Goal: Transaction & Acquisition: Purchase product/service

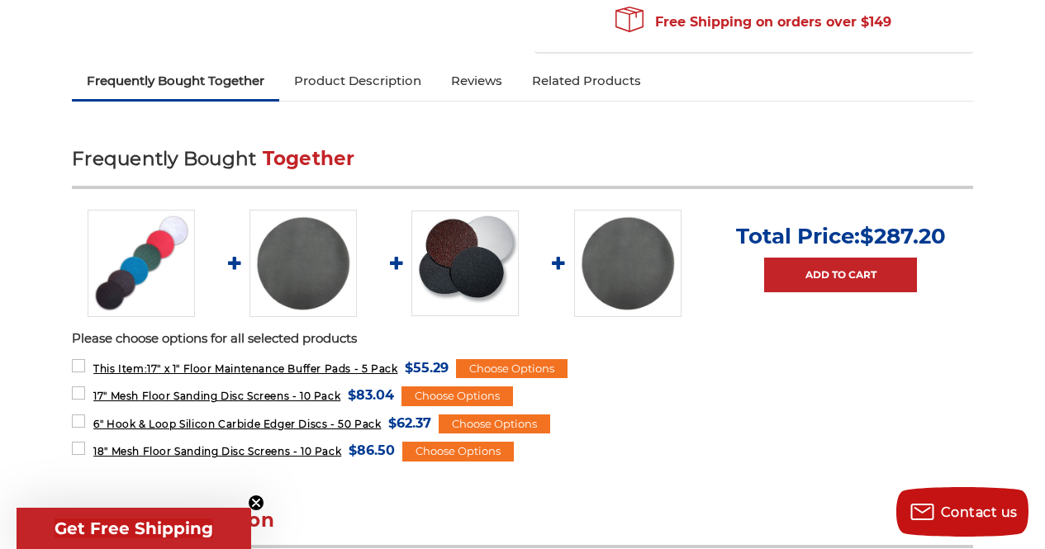
scroll to position [661, 0]
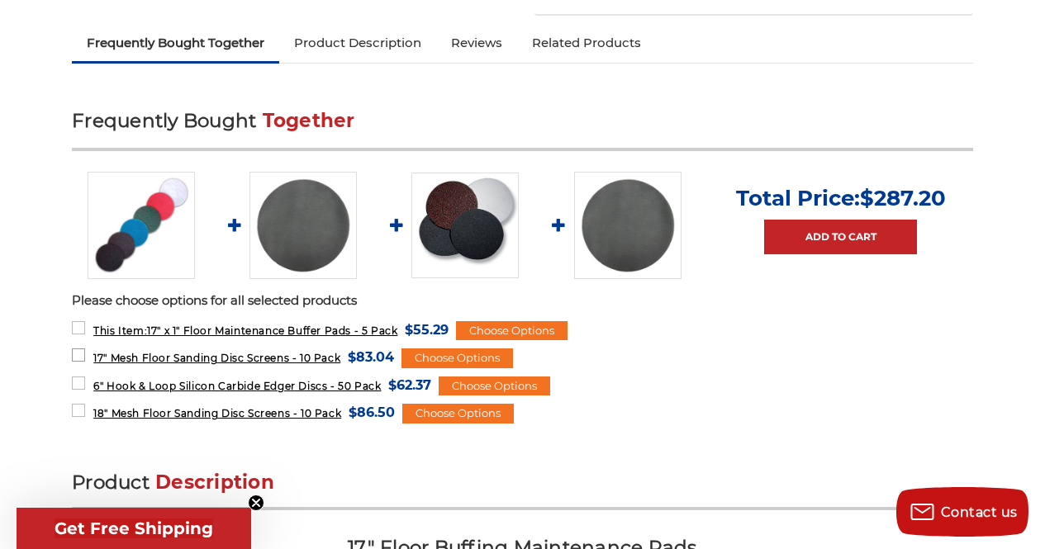
click at [265, 358] on span "17" Mesh Floor Sanding Disc Screens - 10 Pack" at bounding box center [216, 358] width 247 height 12
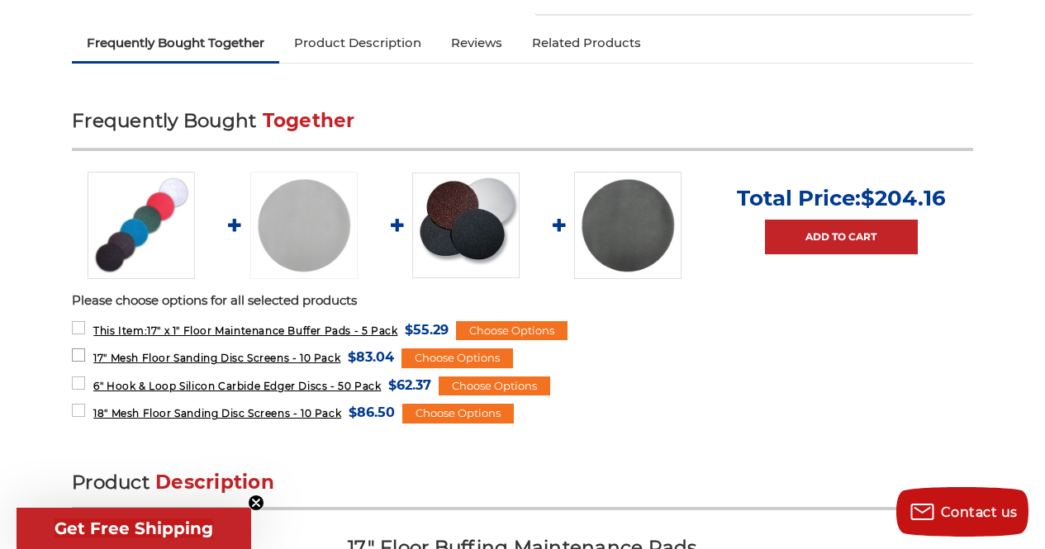
click at [262, 359] on span "17" Mesh Floor Sanding Disc Screens - 10 Pack" at bounding box center [216, 358] width 247 height 12
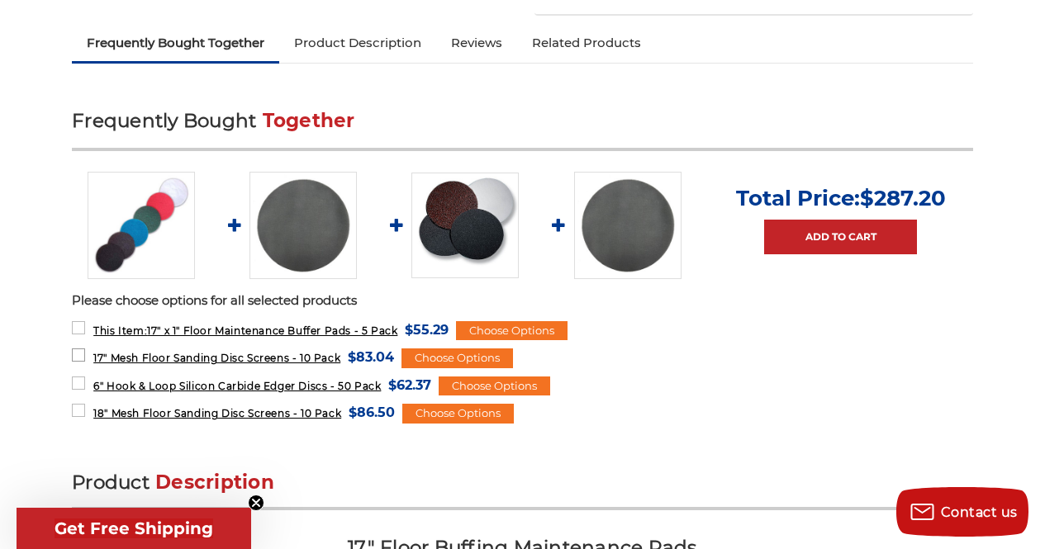
click at [262, 360] on span "17" Mesh Floor Sanding Disc Screens - 10 Pack" at bounding box center [216, 358] width 247 height 12
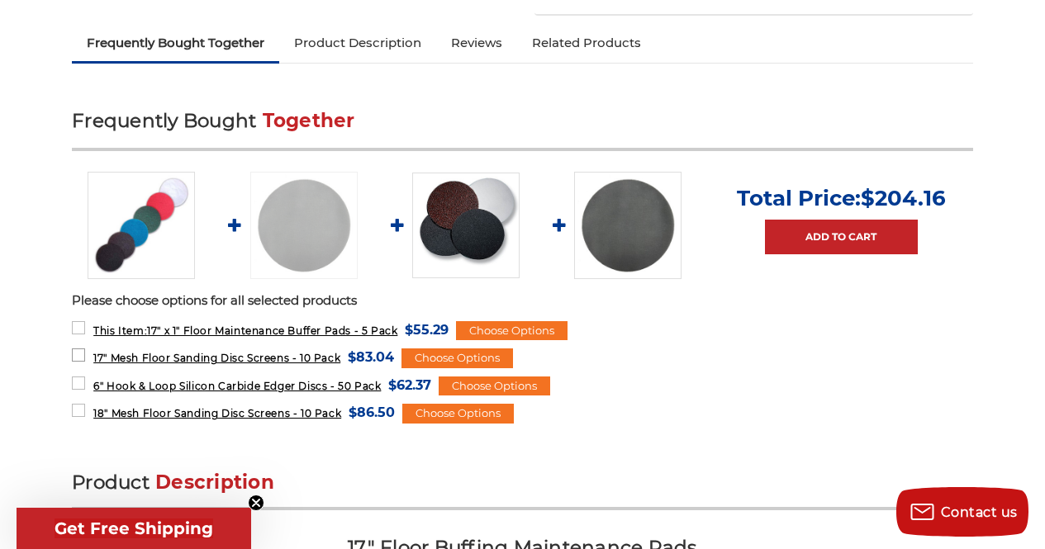
click at [263, 360] on span "17" Mesh Floor Sanding Disc Screens - 10 Pack" at bounding box center [216, 358] width 247 height 12
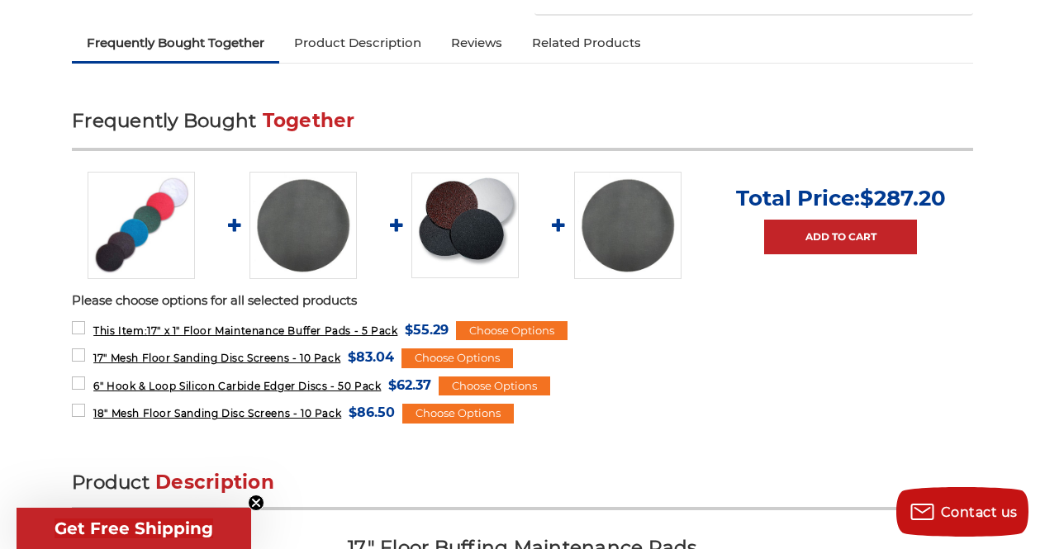
click at [306, 235] on img at bounding box center [302, 225] width 107 height 107
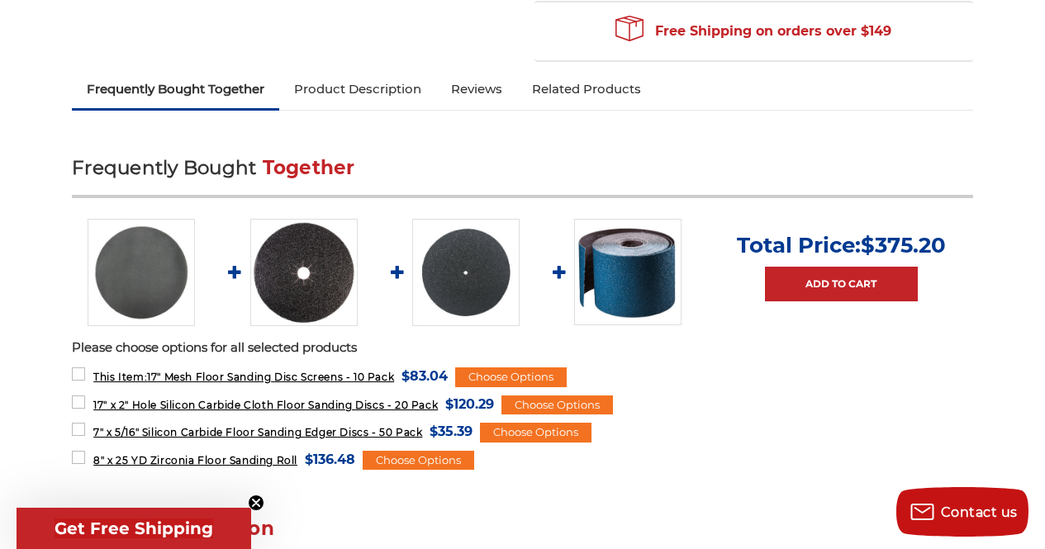
scroll to position [578, 0]
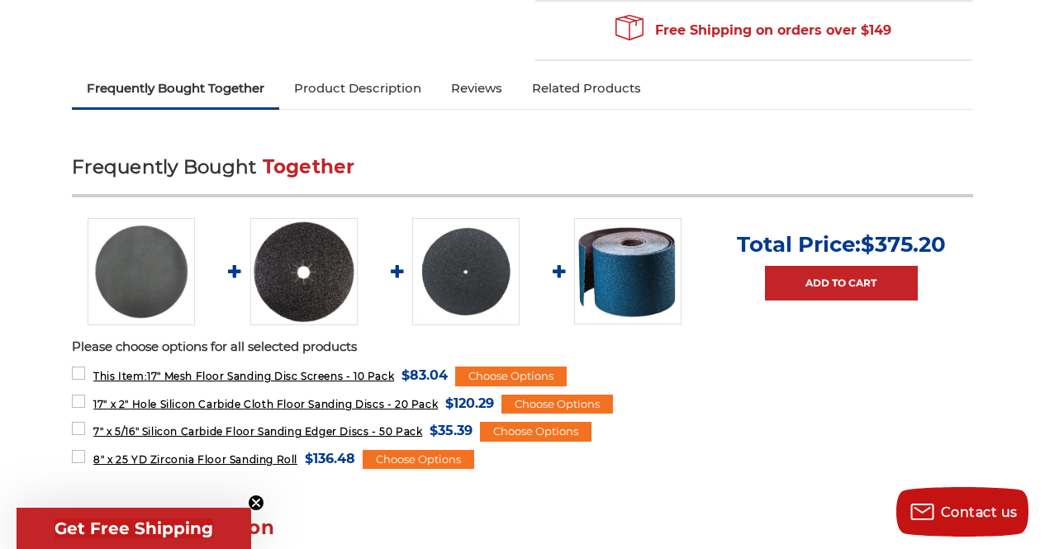
click at [380, 83] on link "Product Description" at bounding box center [357, 88] width 157 height 36
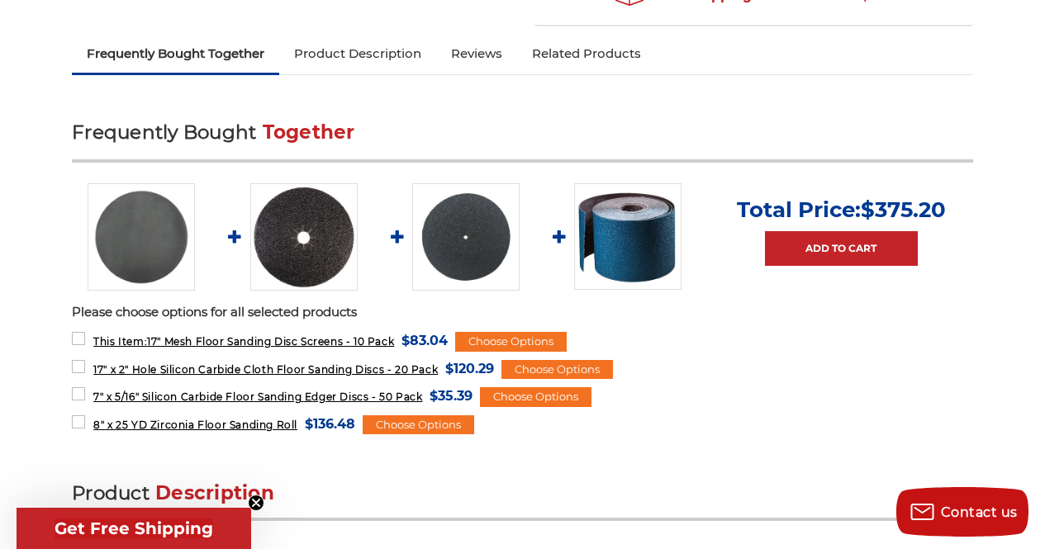
scroll to position [498, 0]
